Goal: Browse casually: Explore the website without a specific task or goal

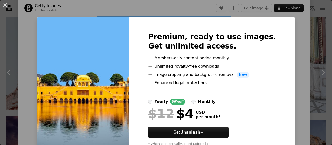
click at [293, 22] on div "An X shape Premium, ready to use images. Get unlimited access. A plus sign Memb…" at bounding box center [166, 72] width 332 height 145
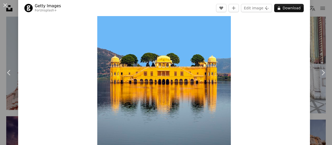
click at [173, 76] on img "Zoom in on this image" at bounding box center [164, 72] width 134 height 150
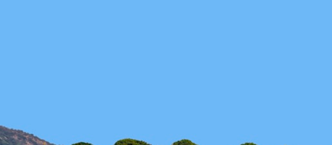
scroll to position [110, 0]
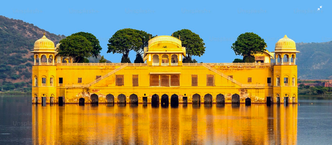
click at [173, 76] on img "Zoom out on this image" at bounding box center [166, 77] width 332 height 374
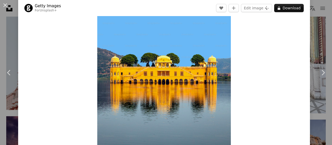
click at [173, 76] on img "Zoom in on this image" at bounding box center [164, 72] width 134 height 150
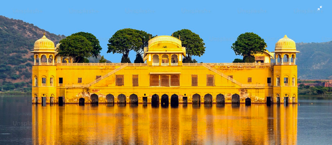
click at [173, 76] on img "Zoom out on this image" at bounding box center [166, 77] width 332 height 374
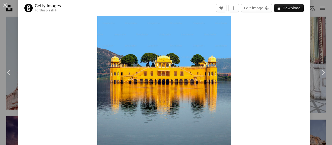
click at [152, 71] on img "Zoom in on this image" at bounding box center [164, 72] width 134 height 150
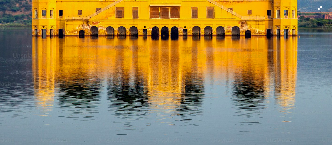
scroll to position [188, 0]
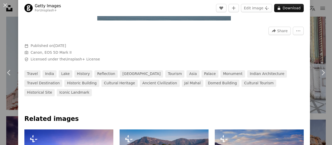
scroll to position [256, 0]
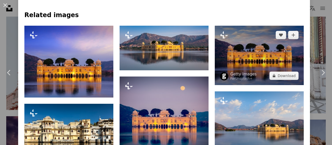
click at [252, 44] on img at bounding box center [259, 55] width 89 height 59
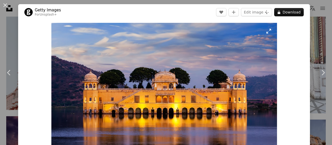
click at [170, 100] on img "Zoom in on this image" at bounding box center [164, 98] width 226 height 150
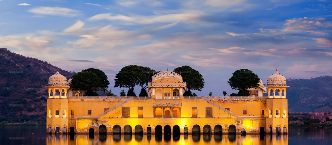
scroll to position [36, 0]
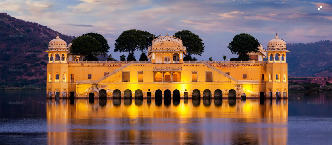
click at [164, 76] on img "Zoom out on this image" at bounding box center [166, 75] width 332 height 222
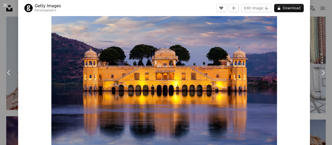
click at [164, 76] on img "Zoom in on this image" at bounding box center [164, 75] width 226 height 150
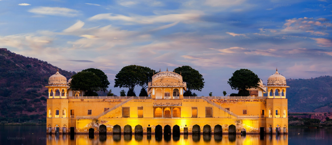
scroll to position [36, 0]
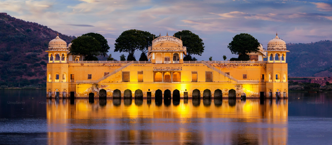
click at [160, 82] on img "Zoom out on this image" at bounding box center [166, 75] width 332 height 222
